Goal: Navigation & Orientation: Understand site structure

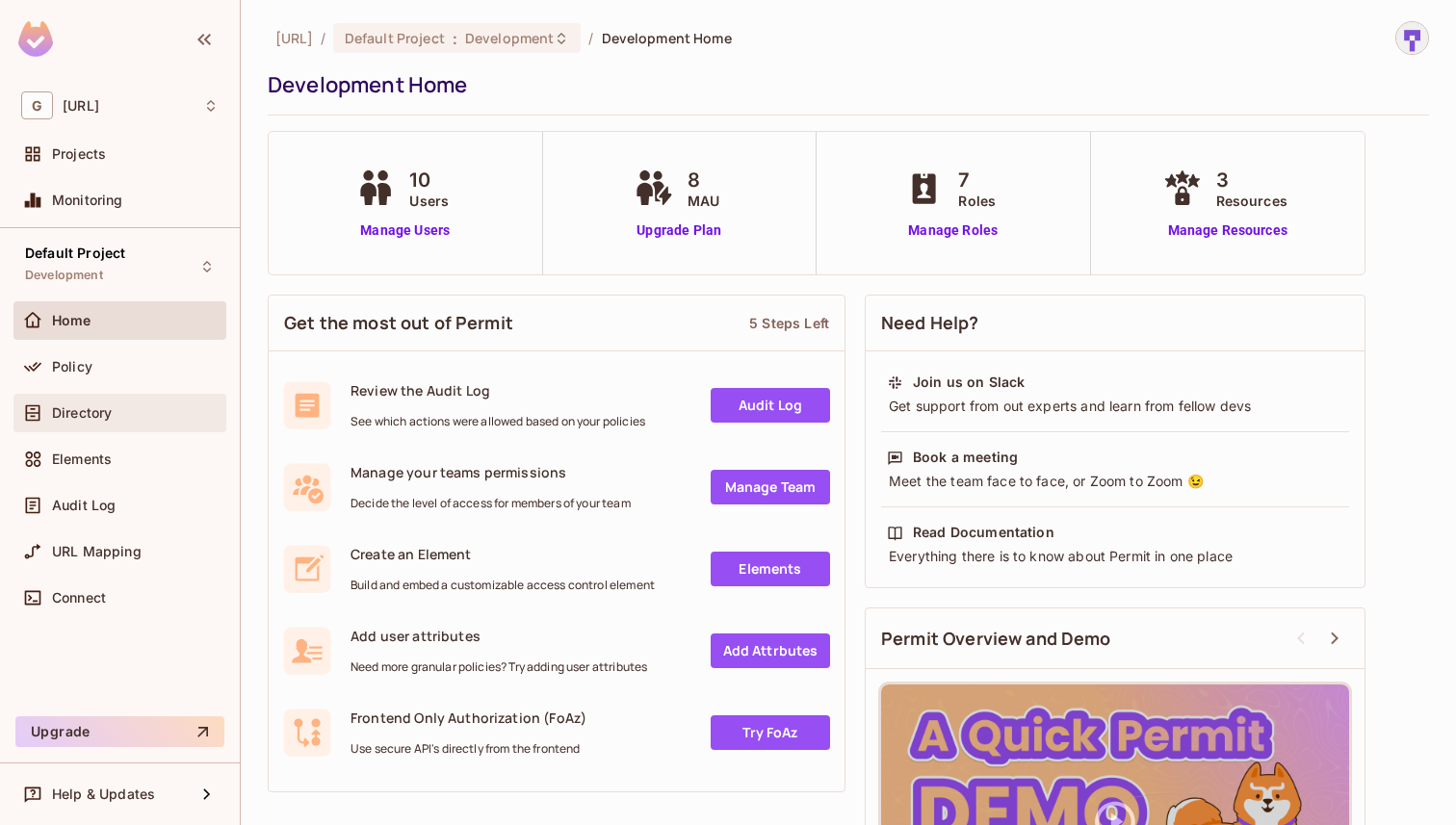
click at [76, 427] on div "Directory" at bounding box center [120, 412] width 213 height 38
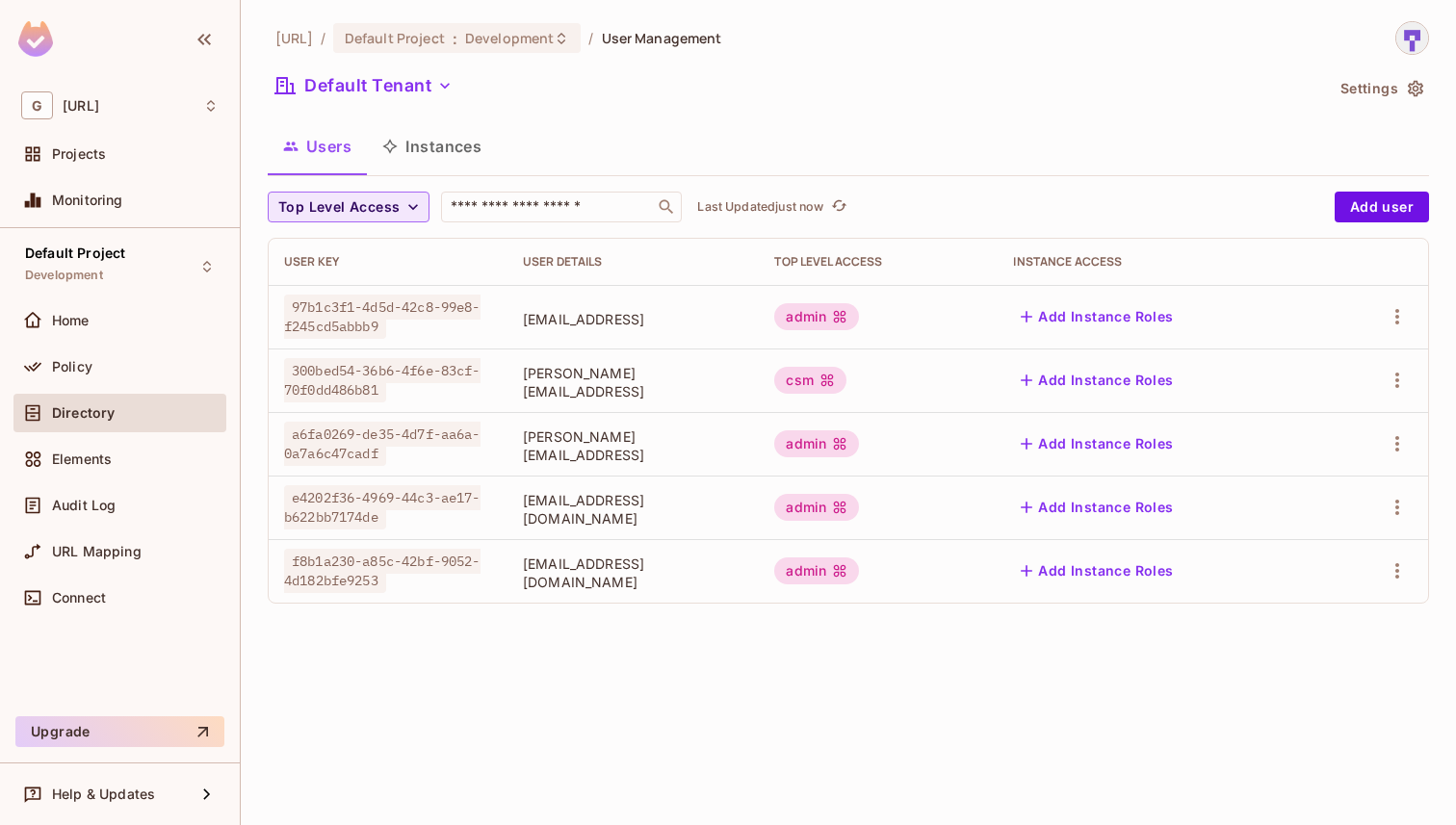
click at [399, 212] on button "Top Level Access" at bounding box center [349, 207] width 162 height 31
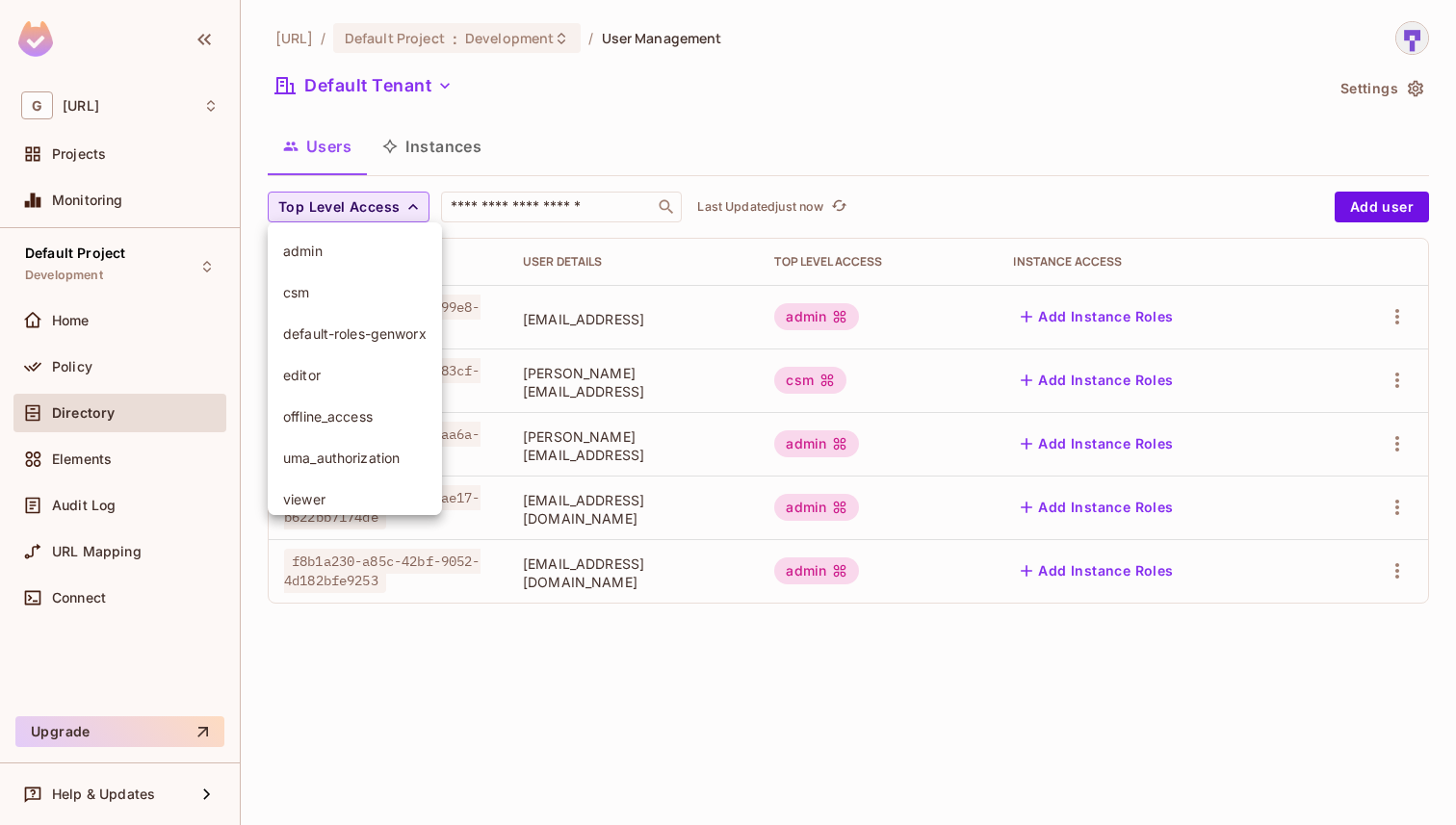
click at [399, 212] on div at bounding box center [728, 412] width 1456 height 825
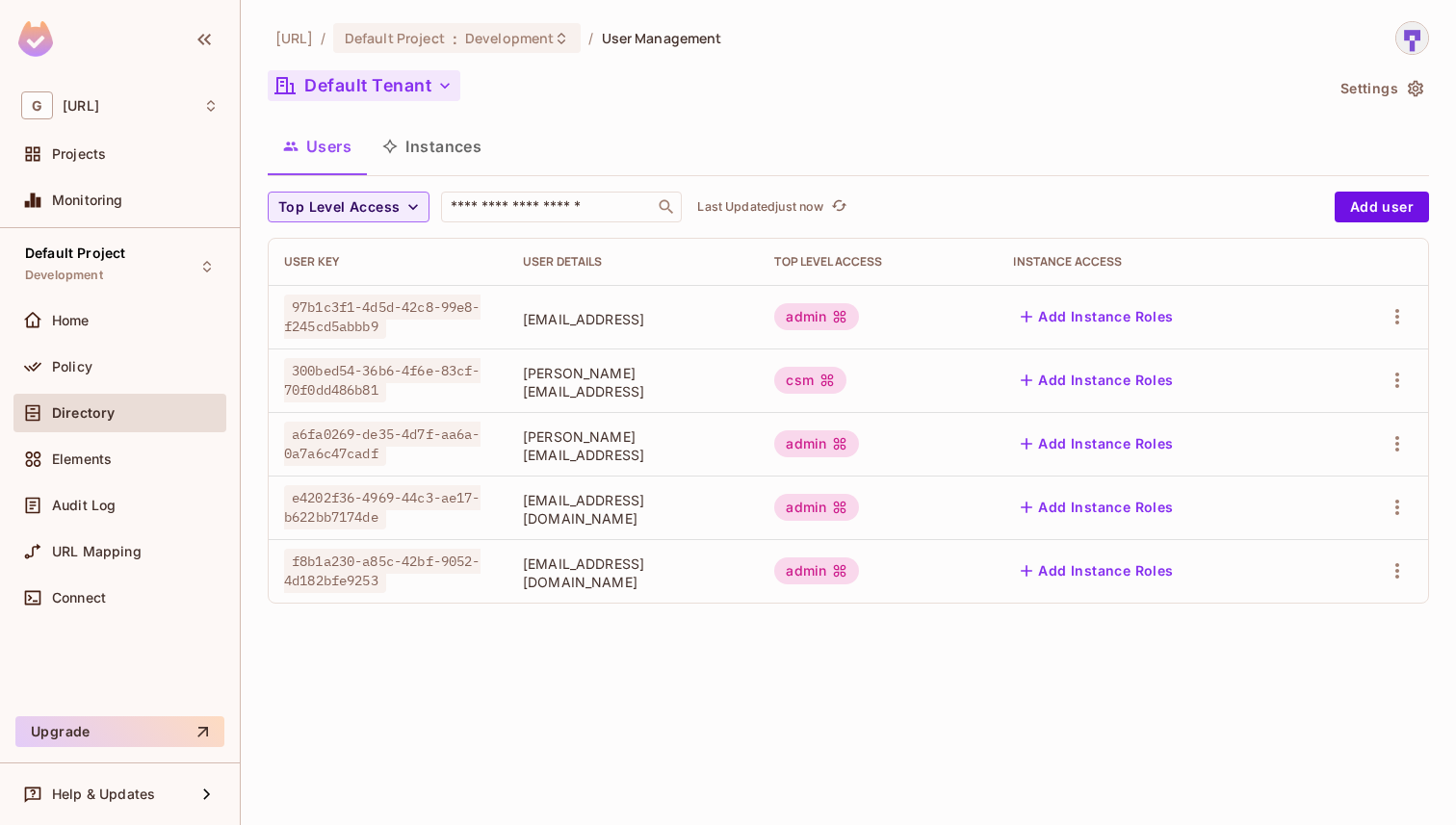
click at [437, 79] on icon "button" at bounding box center [445, 86] width 20 height 20
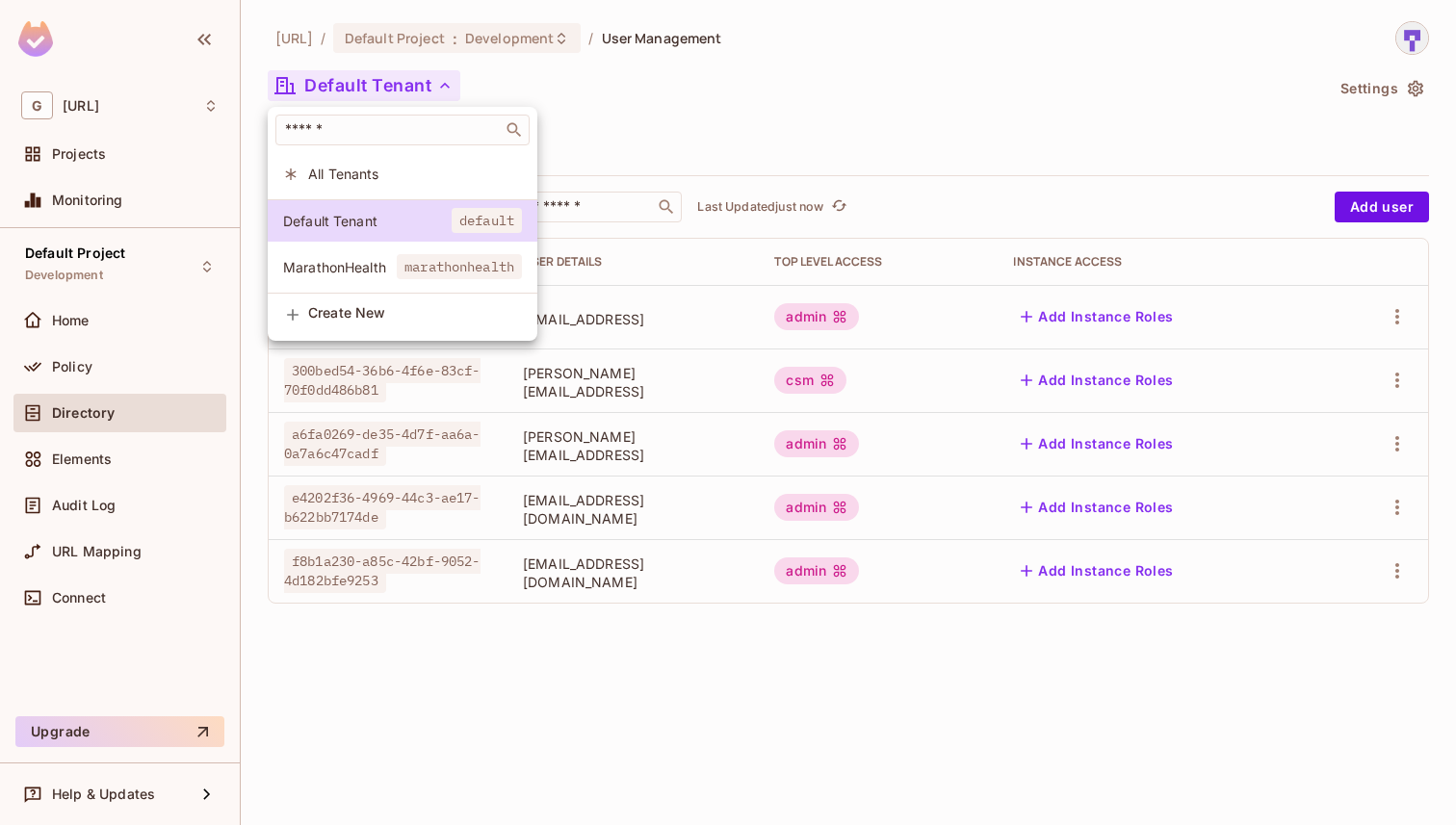
click at [432, 180] on span "All Tenants" at bounding box center [414, 174] width 214 height 19
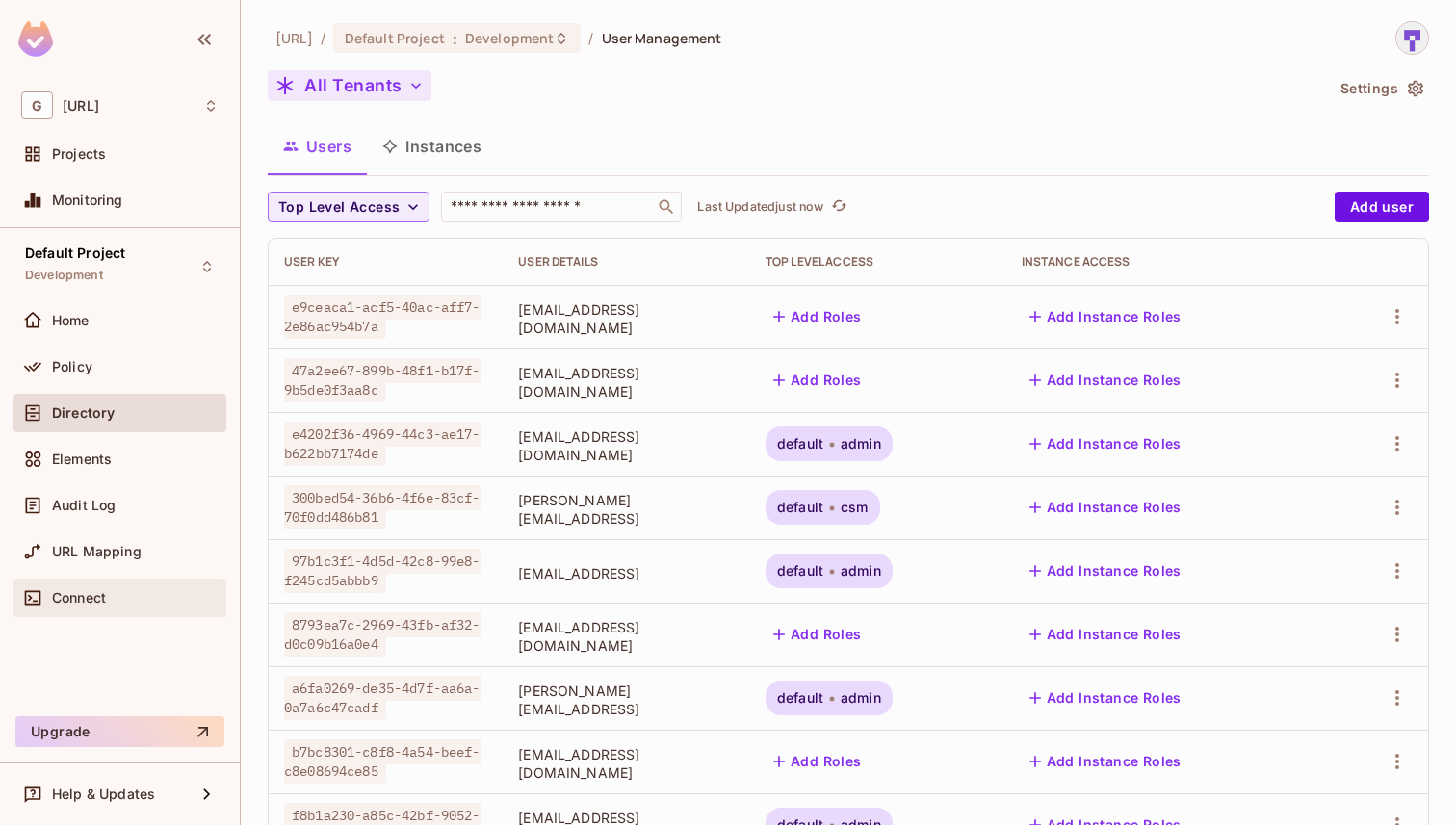
click at [124, 603] on div "Connect" at bounding box center [135, 598] width 167 height 16
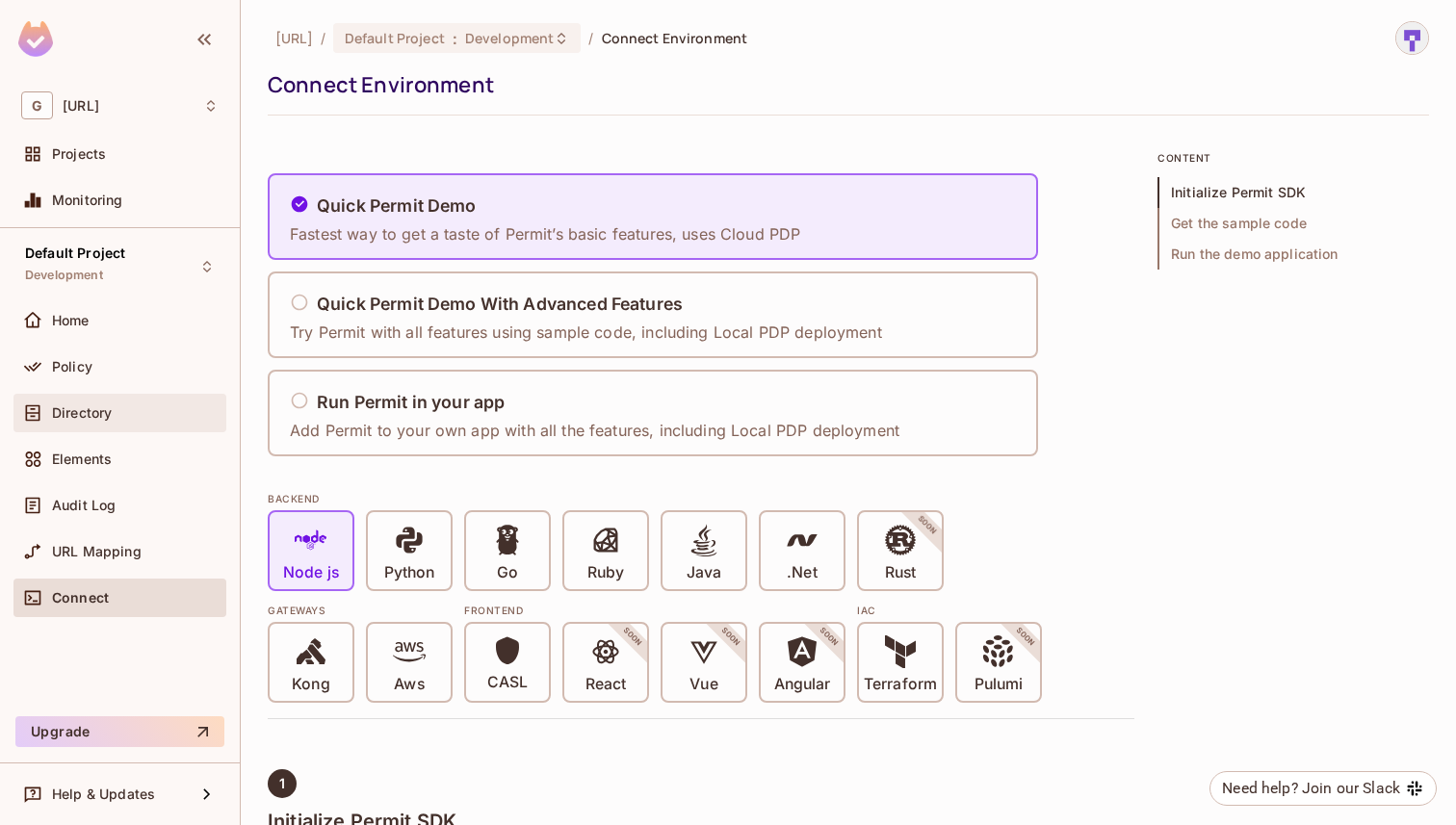
click at [102, 422] on div "Directory" at bounding box center [120, 413] width 197 height 23
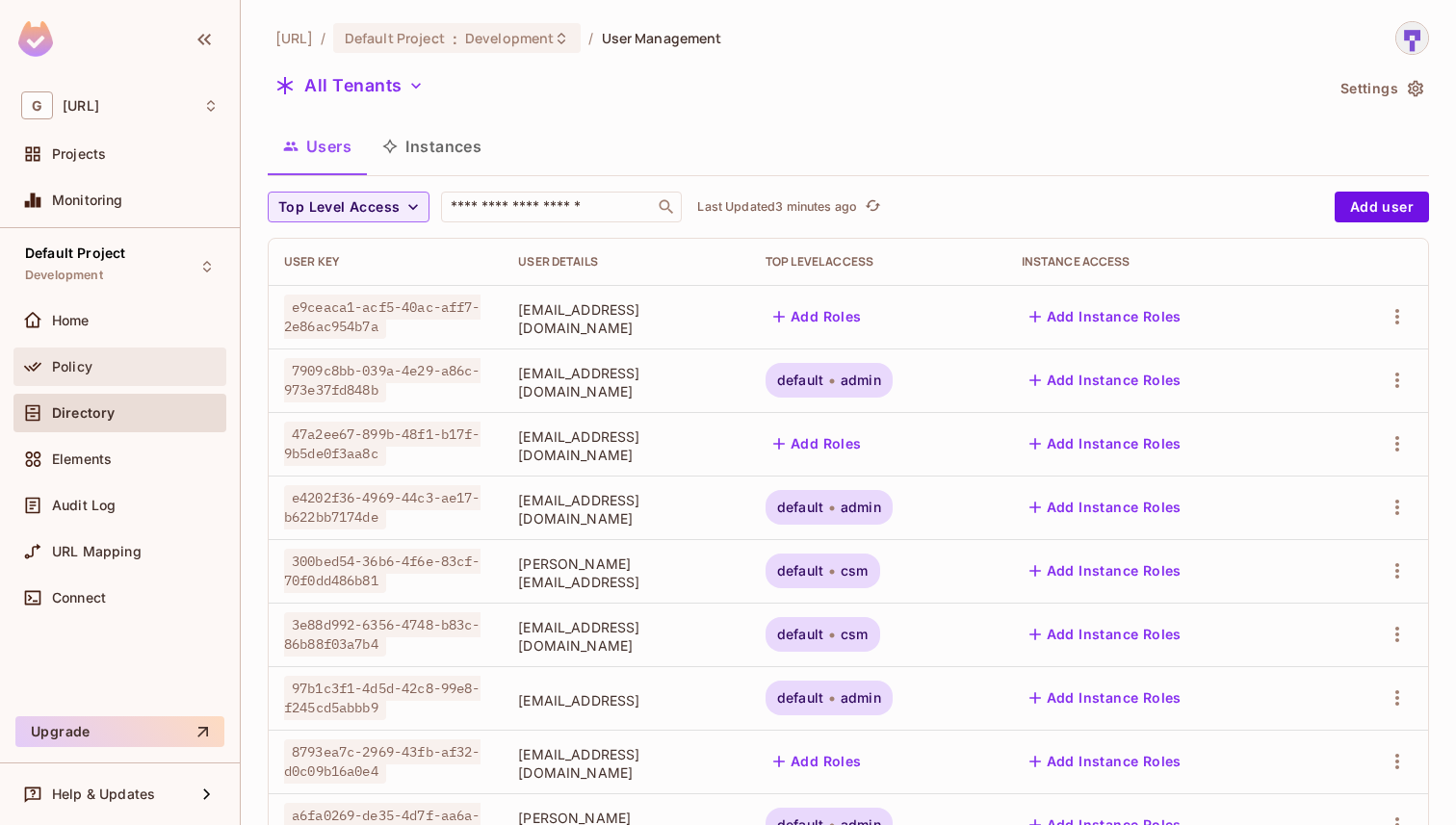
click at [78, 373] on span "Policy" at bounding box center [71, 367] width 40 height 16
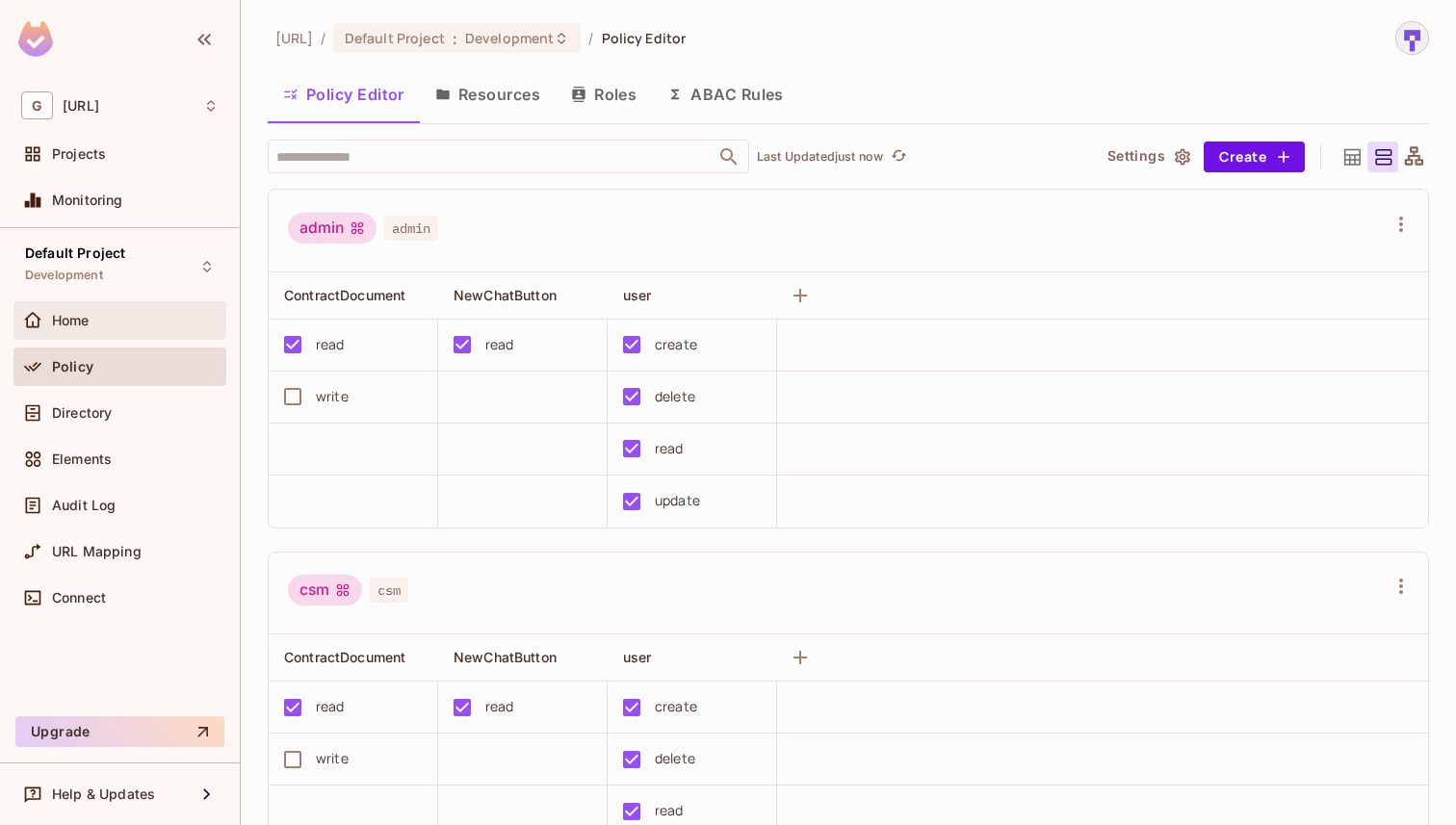
click at [94, 320] on div "Home" at bounding box center [135, 320] width 167 height 16
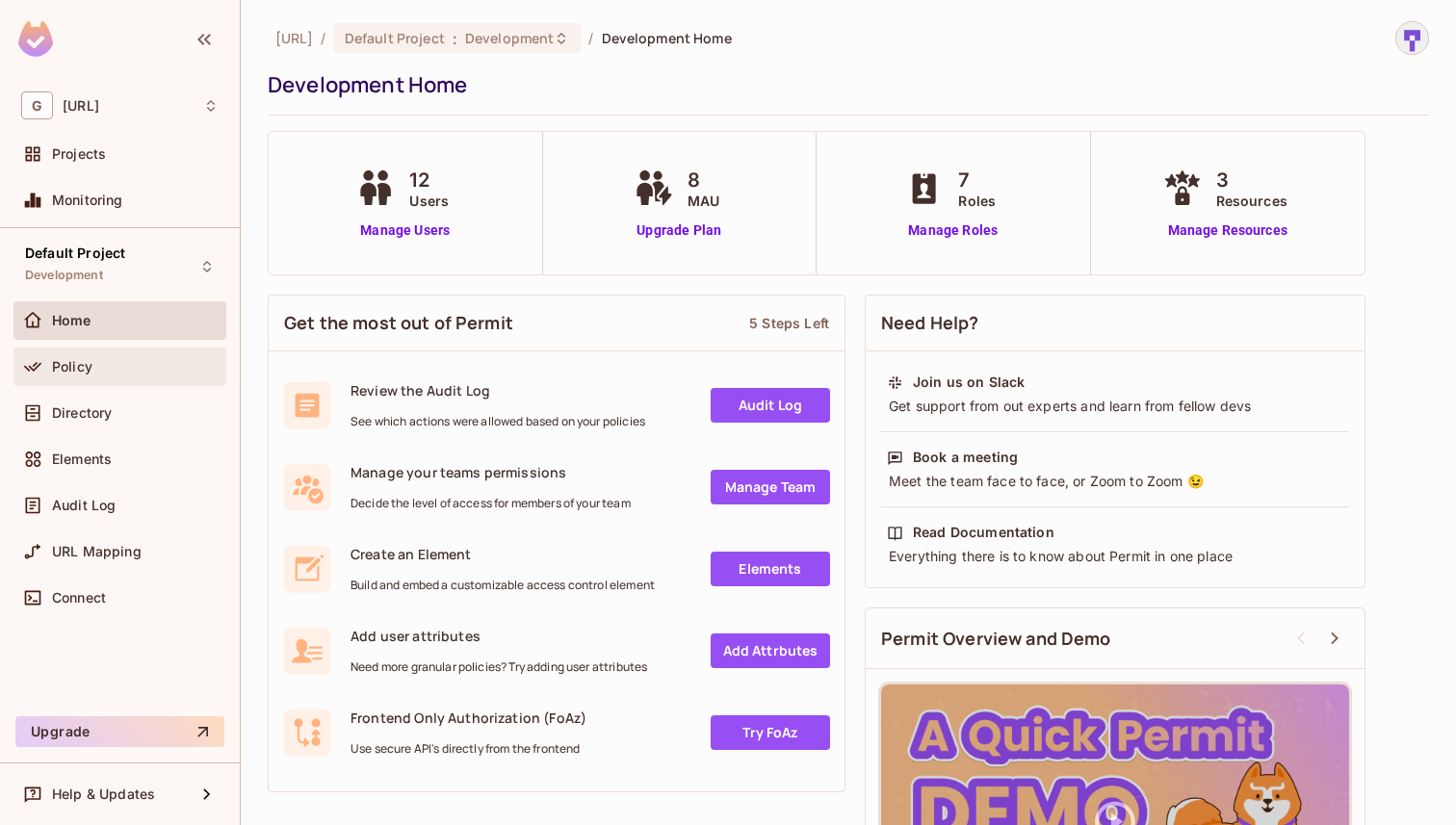
click at [72, 379] on div "Policy" at bounding box center [120, 366] width 213 height 38
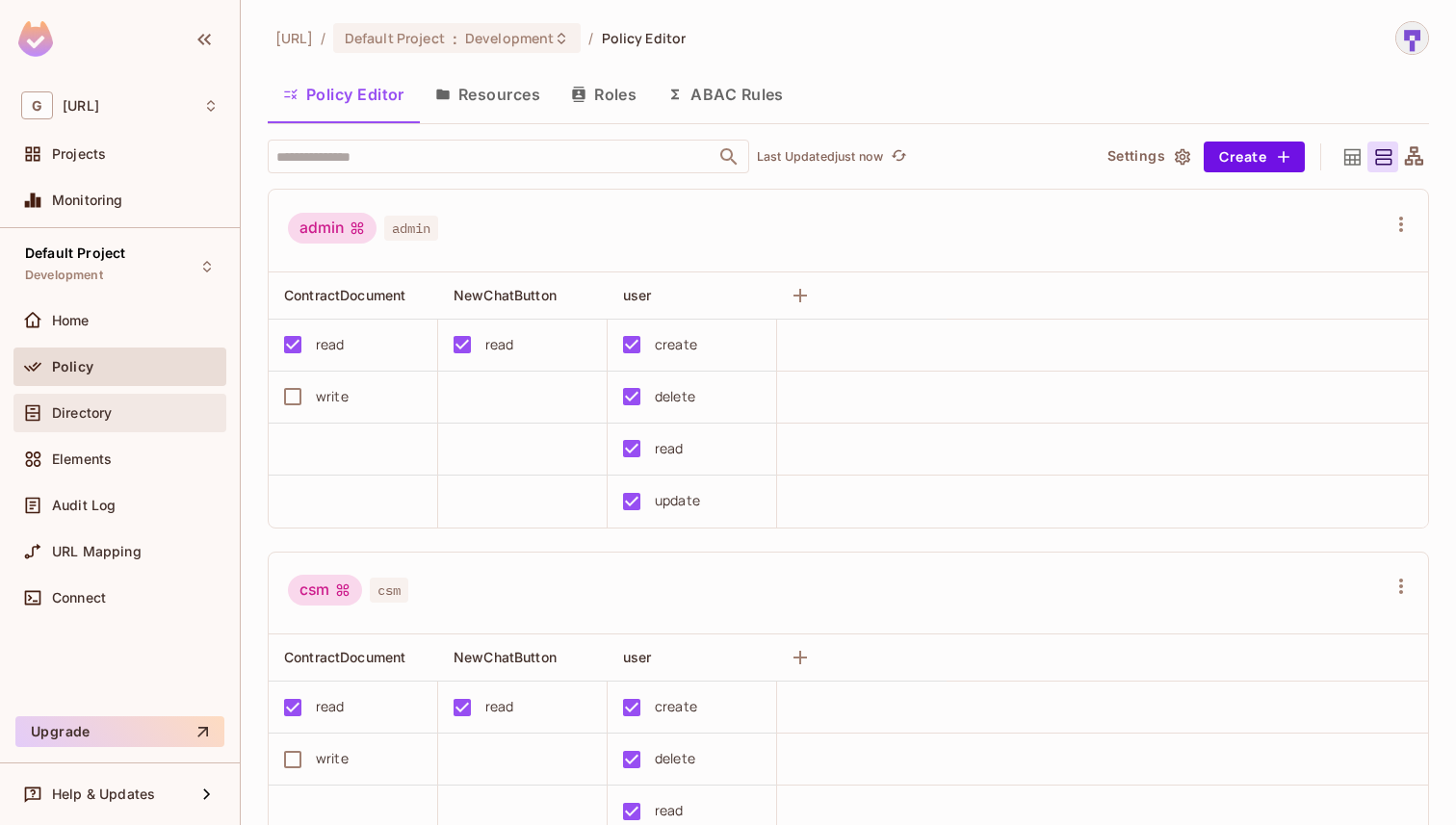
click at [64, 422] on div "Directory" at bounding box center [120, 413] width 197 height 23
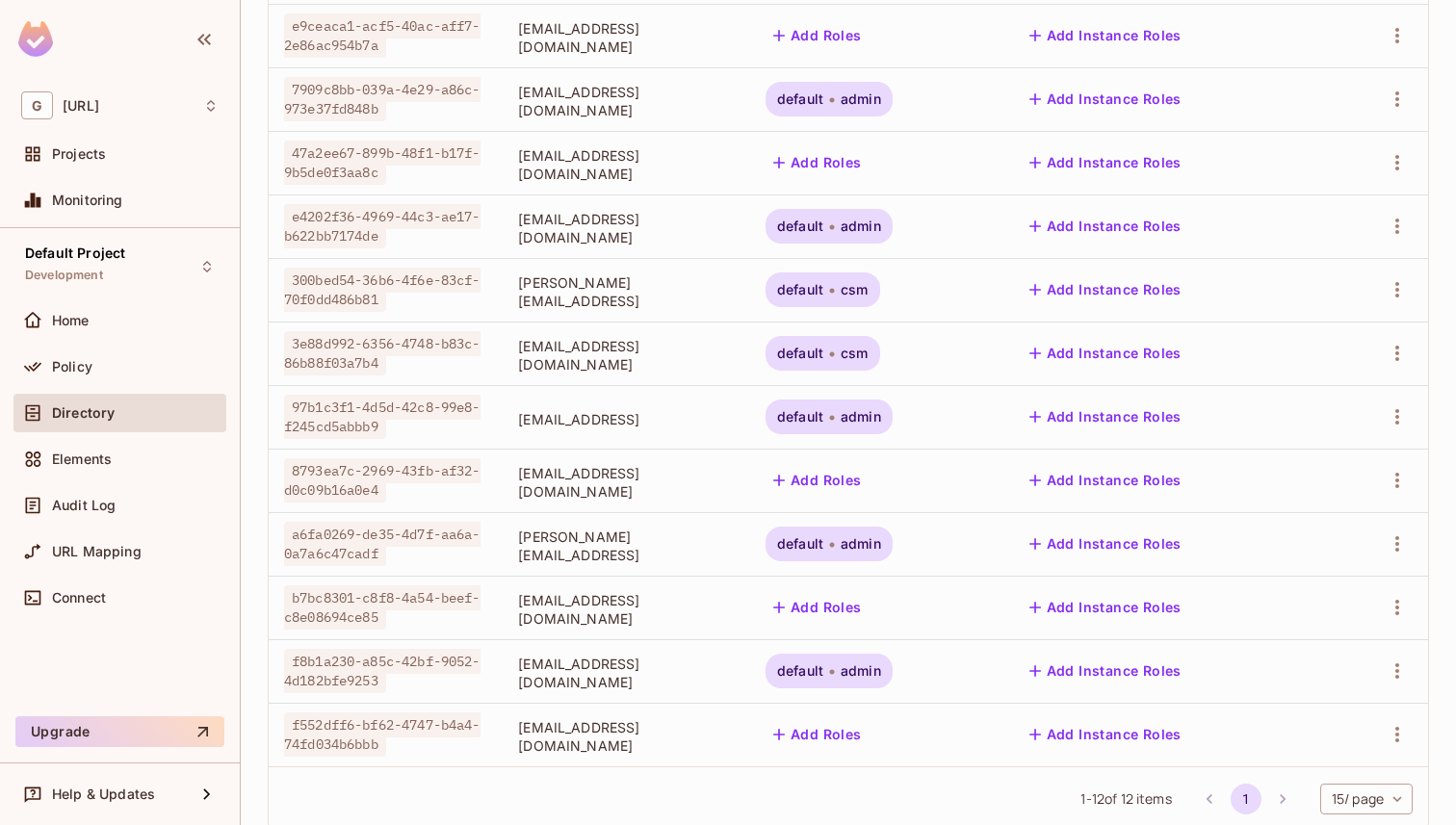
scroll to position [329, 0]
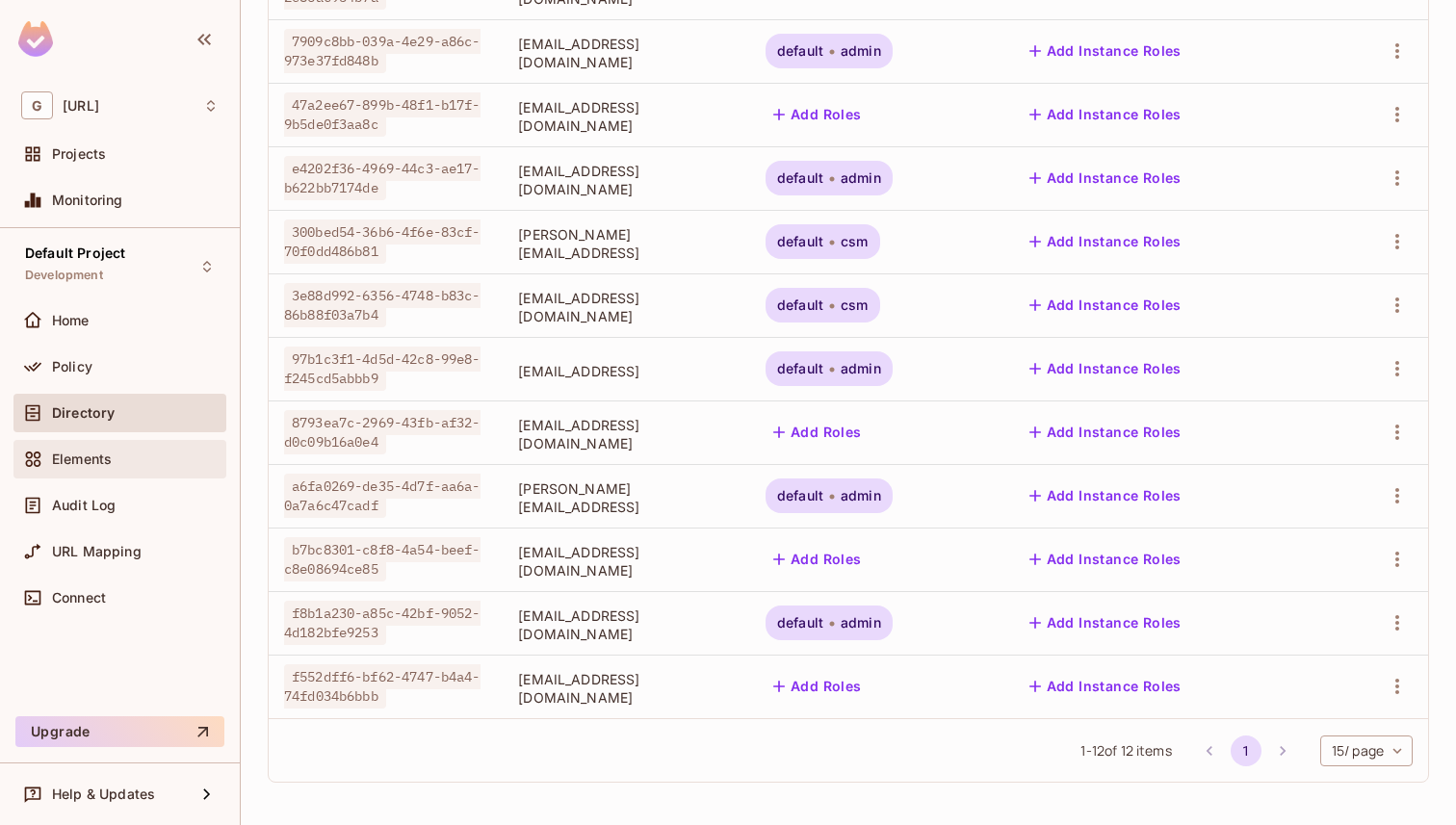
click at [107, 464] on span "Elements" at bounding box center [81, 459] width 60 height 16
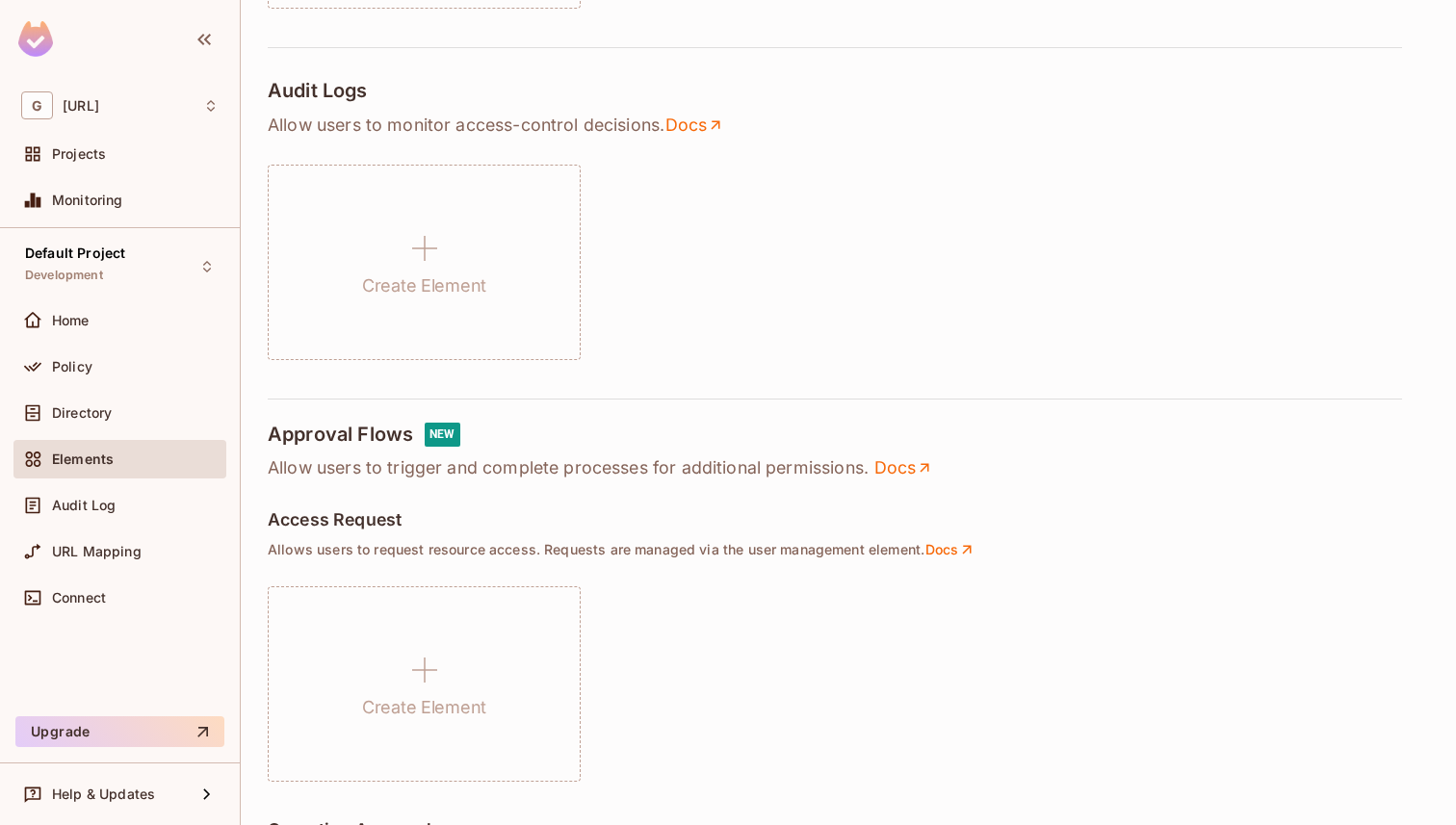
scroll to position [677, 0]
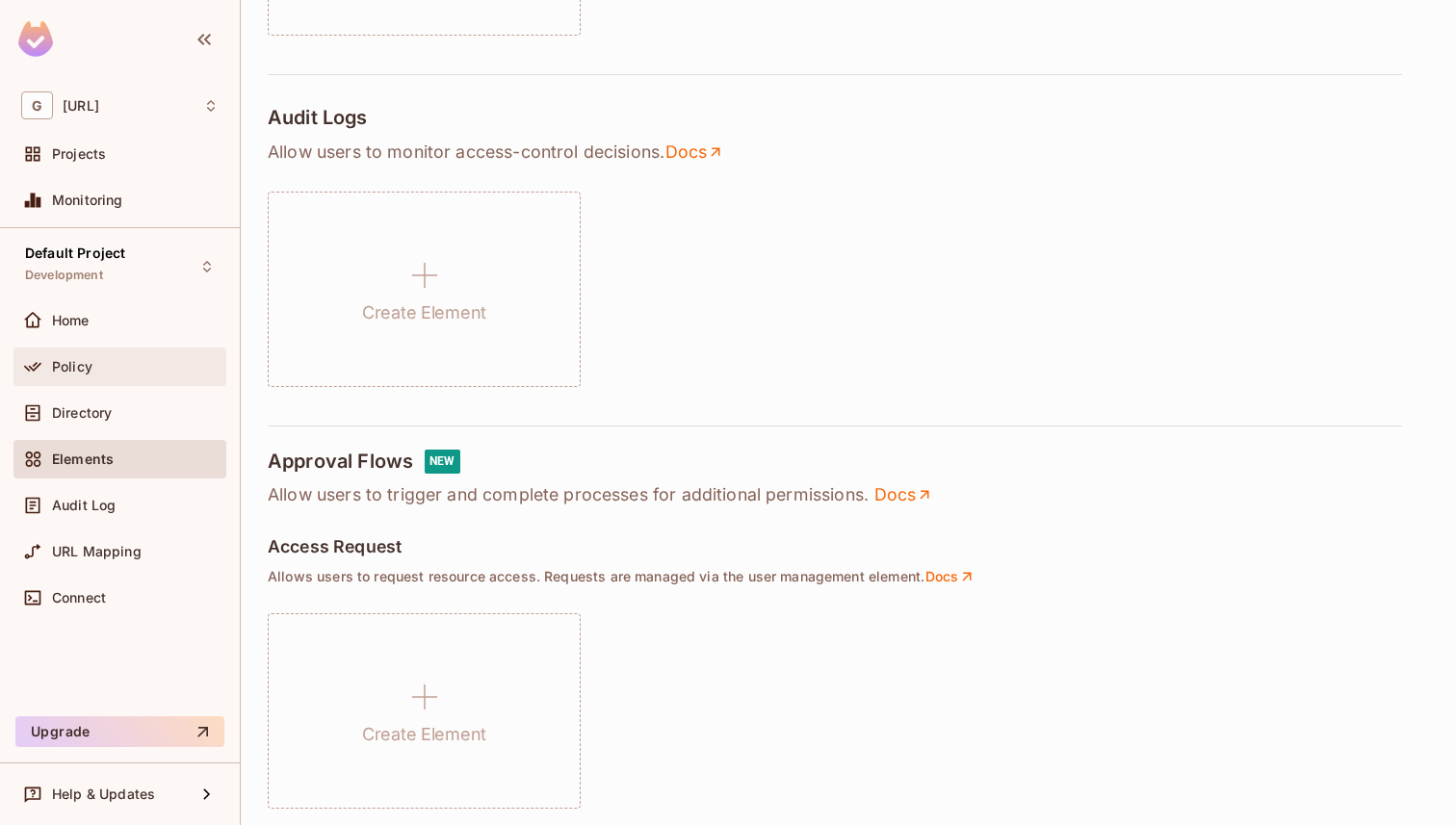
click at [179, 374] on div "Policy" at bounding box center [120, 367] width 197 height 23
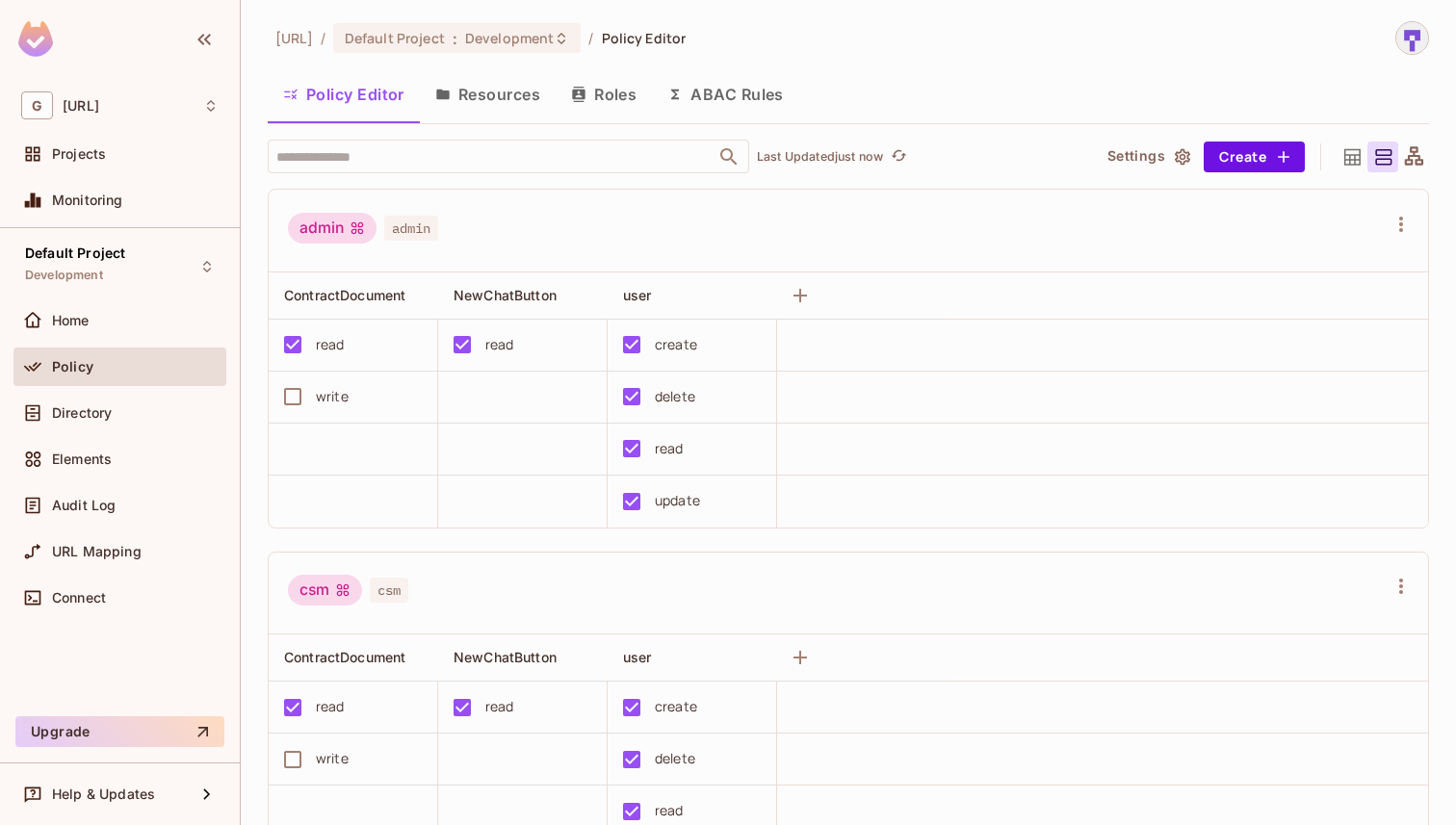
click at [542, 241] on div "admin admin" at bounding box center [837, 230] width 1098 height 36
click at [164, 320] on div "Home" at bounding box center [135, 320] width 167 height 16
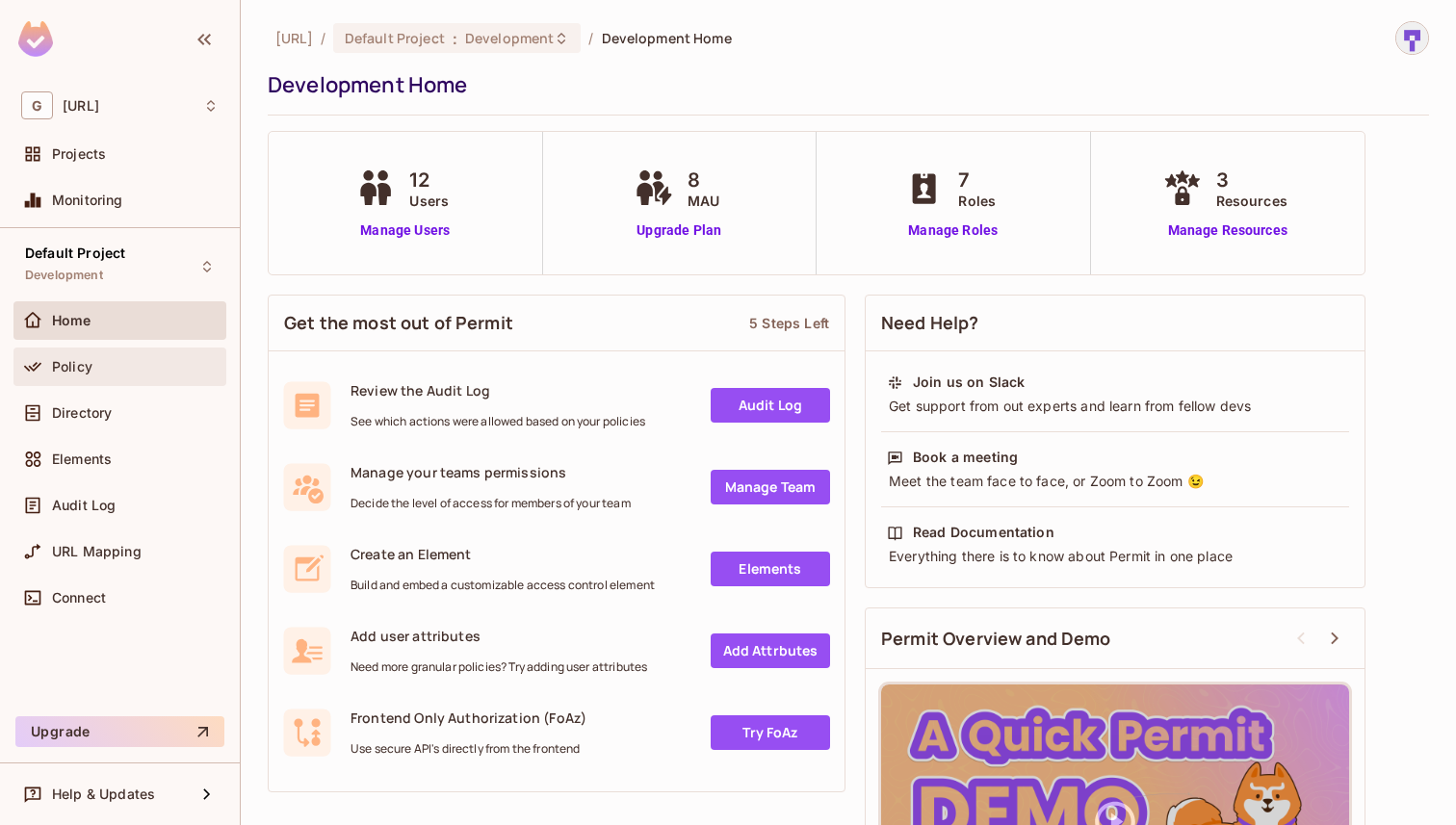
click at [123, 369] on div "Policy" at bounding box center [135, 367] width 167 height 16
